Goal: Information Seeking & Learning: Learn about a topic

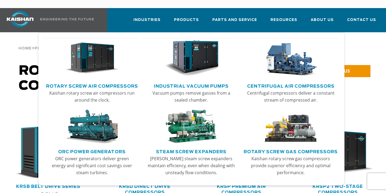
click at [112, 81] on link "Rotary Screw Air Compressors" at bounding box center [92, 85] width 92 height 8
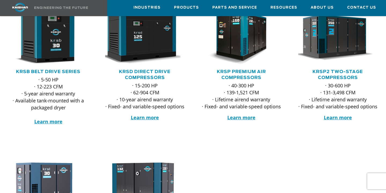
scroll to position [114, 0]
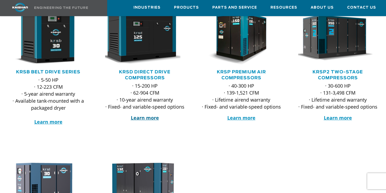
click at [151, 114] on strong "Learn more" at bounding box center [145, 117] width 28 height 6
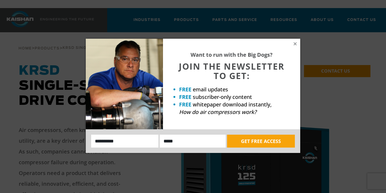
click at [297, 42] on div "Want to run with the Big Dogs? JOIN THE NEWSLETTER TO GET: FREE email updates F…" at bounding box center [231, 84] width 137 height 90
click at [296, 42] on icon at bounding box center [295, 43] width 3 height 3
